Goal: Transaction & Acquisition: Subscribe to service/newsletter

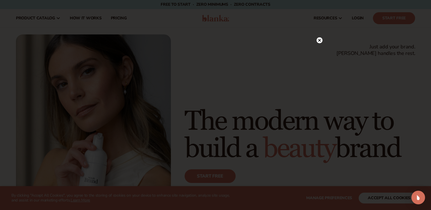
click at [318, 41] on icon at bounding box center [319, 40] width 3 height 3
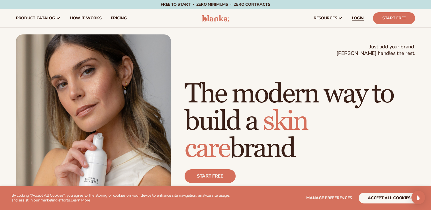
click at [360, 17] on span "LOGIN" at bounding box center [358, 18] width 12 height 5
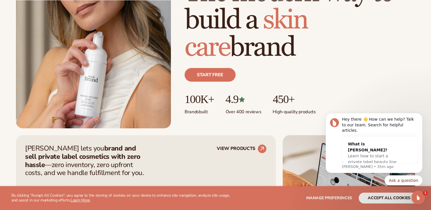
scroll to position [102, 0]
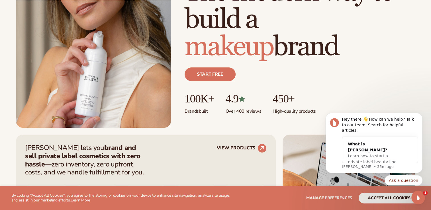
click at [260, 135] on div "[PERSON_NAME] lets you brand and sell private label cosmetics with zero hassle …" at bounding box center [146, 200] width 260 height 130
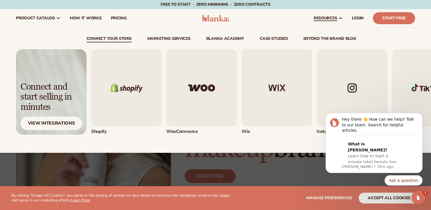
click at [339, 22] on link "resources" at bounding box center [328, 18] width 38 height 18
click at [338, 19] on link "resources" at bounding box center [328, 18] width 38 height 18
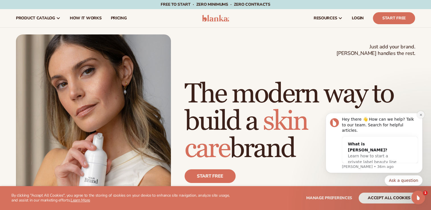
click at [419, 119] on button "Dismiss notification" at bounding box center [420, 114] width 7 height 7
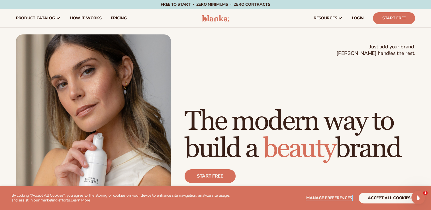
click at [334, 197] on span "Manage preferences" at bounding box center [329, 197] width 46 height 5
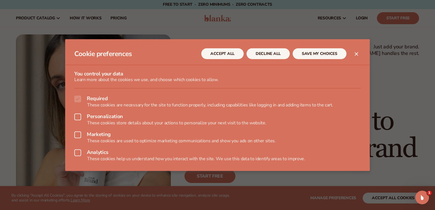
click at [358, 54] on icon "Close dialog" at bounding box center [356, 53] width 3 height 3
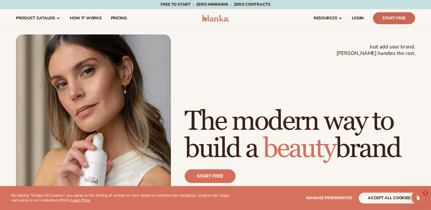
click at [391, 17] on link "Start Free" at bounding box center [394, 18] width 42 height 12
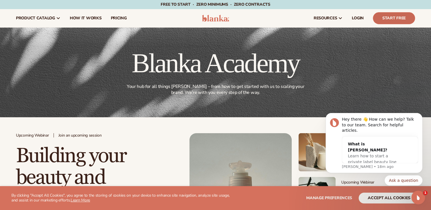
click at [396, 19] on link "Start Free" at bounding box center [394, 18] width 42 height 12
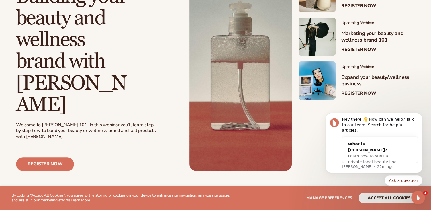
scroll to position [160, 0]
click at [55, 158] on link "Register now" at bounding box center [45, 165] width 58 height 14
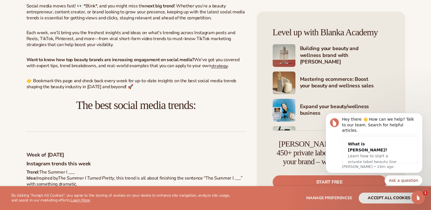
scroll to position [261, 0]
